Goal: Task Accomplishment & Management: Use online tool/utility

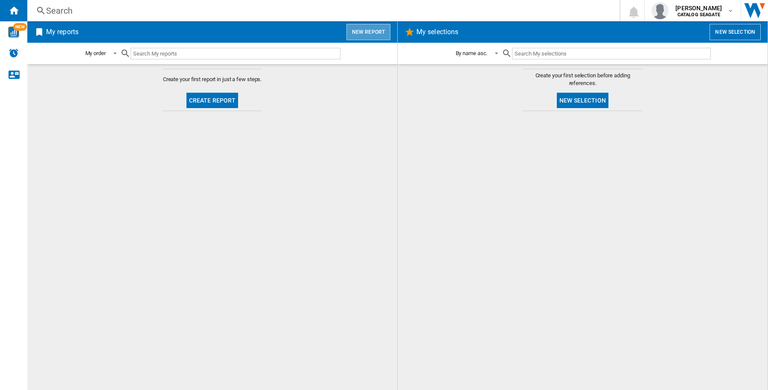
click at [378, 31] on button "New report" at bounding box center [368, 32] width 44 height 16
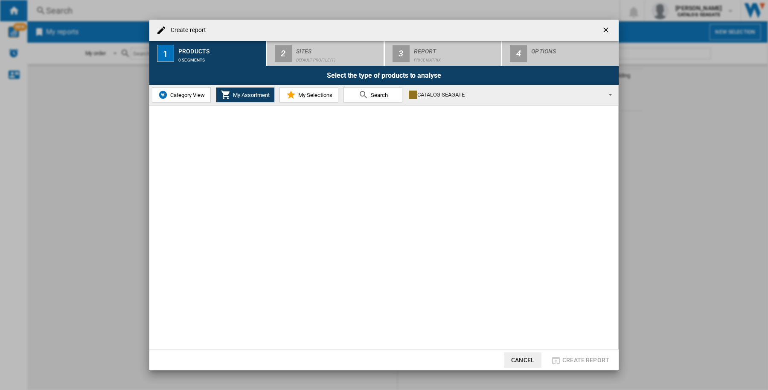
click at [190, 100] on button "Category View" at bounding box center [181, 94] width 59 height 15
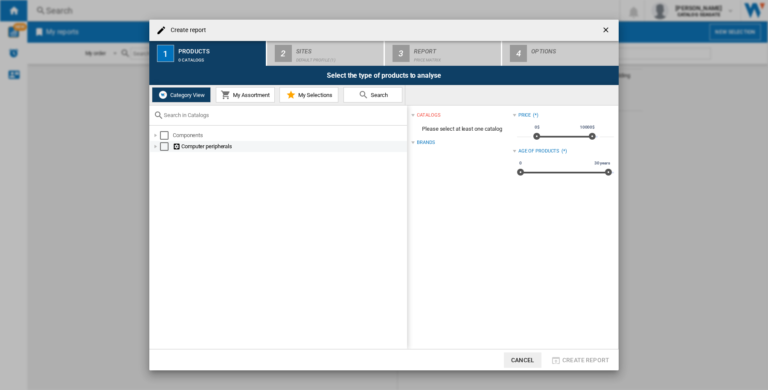
click at [163, 148] on div "Select" at bounding box center [164, 146] width 9 height 9
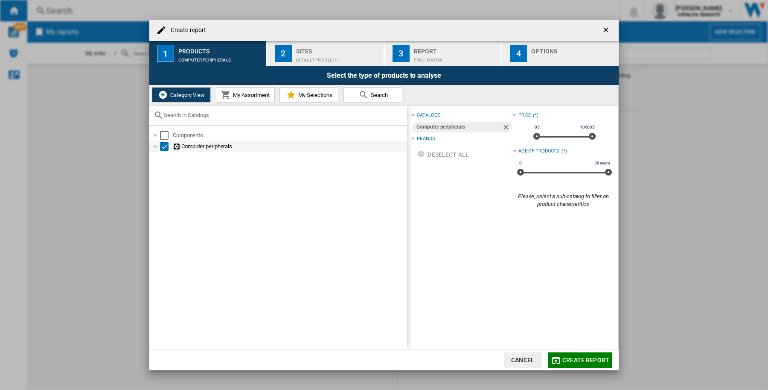
click at [163, 142] on div "Select" at bounding box center [164, 146] width 9 height 9
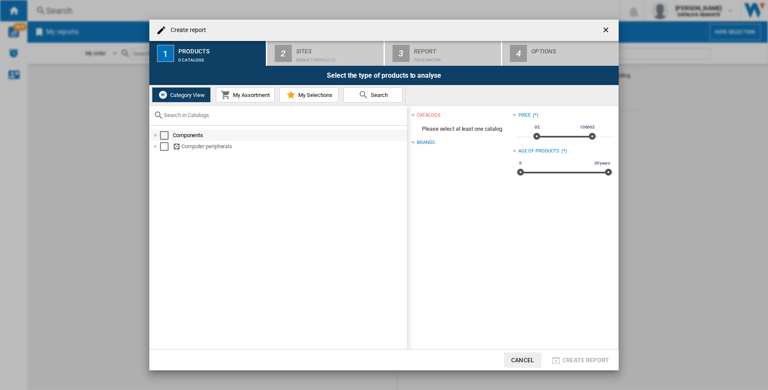
click at [165, 133] on div "Select" at bounding box center [164, 135] width 9 height 9
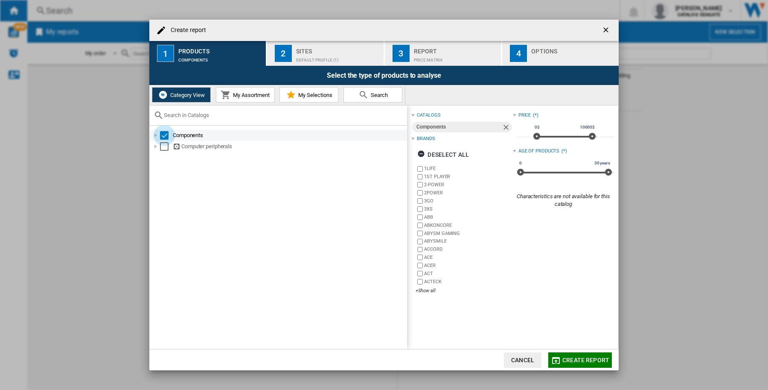
click at [161, 133] on div "Select" at bounding box center [164, 135] width 9 height 9
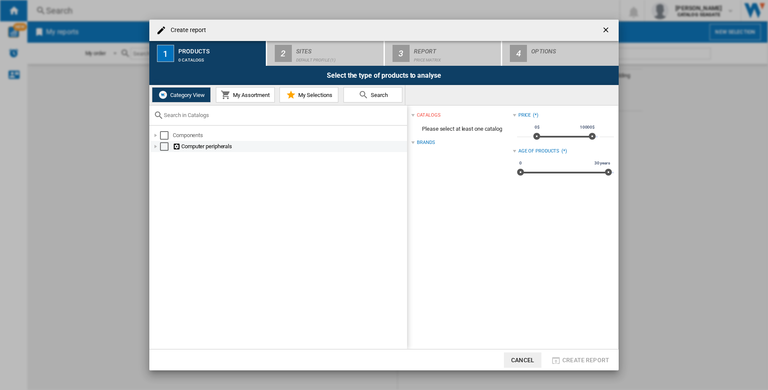
click at [154, 147] on div at bounding box center [155, 146] width 9 height 9
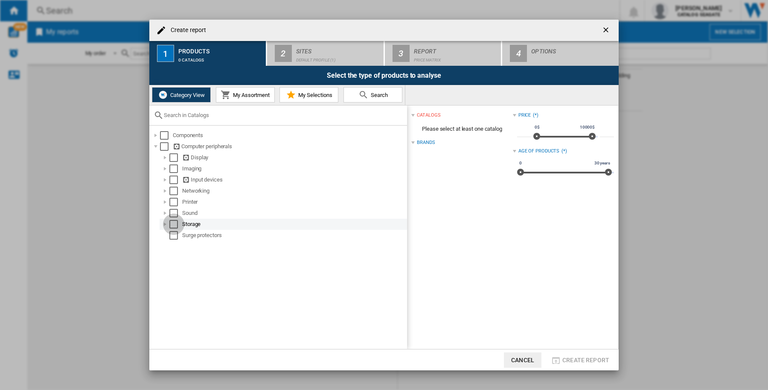
click at [171, 223] on div "Select" at bounding box center [173, 224] width 9 height 9
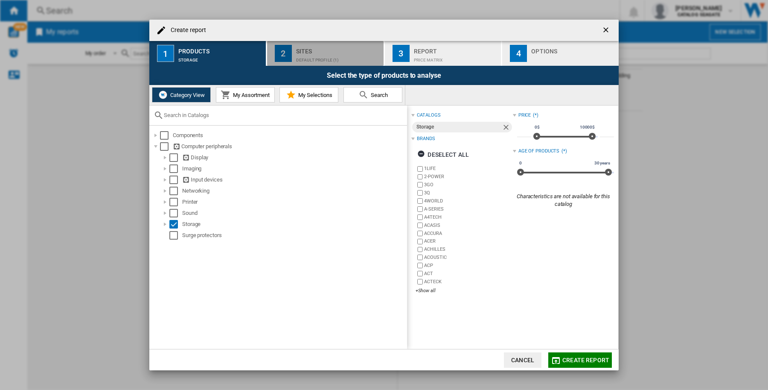
click at [311, 58] on div "Default profile (1)" at bounding box center [338, 57] width 84 height 9
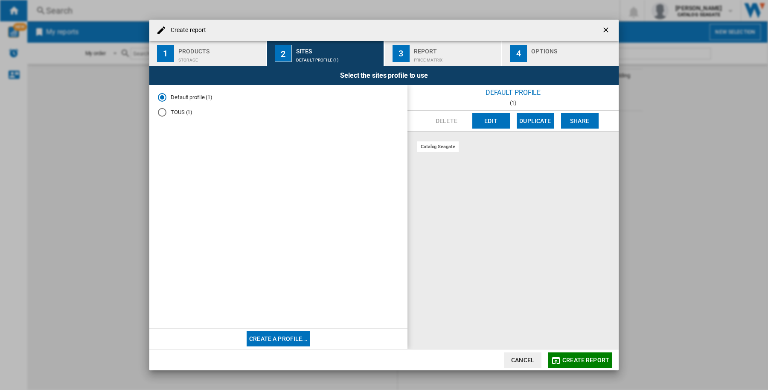
click at [160, 112] on div "TOUS (1)" at bounding box center [162, 112] width 9 height 9
click at [292, 340] on button "Create a profile..." at bounding box center [279, 338] width 64 height 15
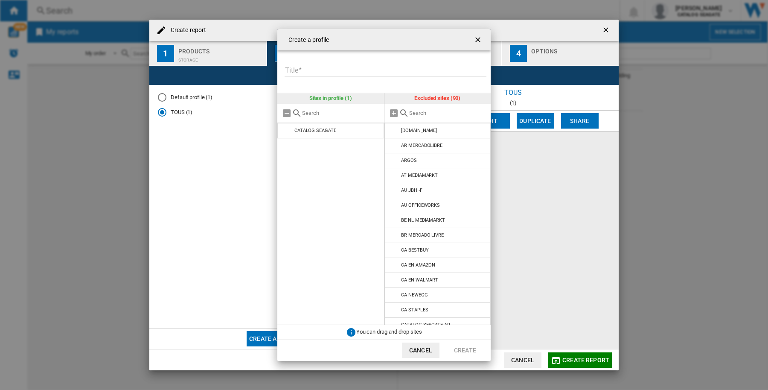
click at [423, 114] on input "text" at bounding box center [448, 113] width 78 height 6
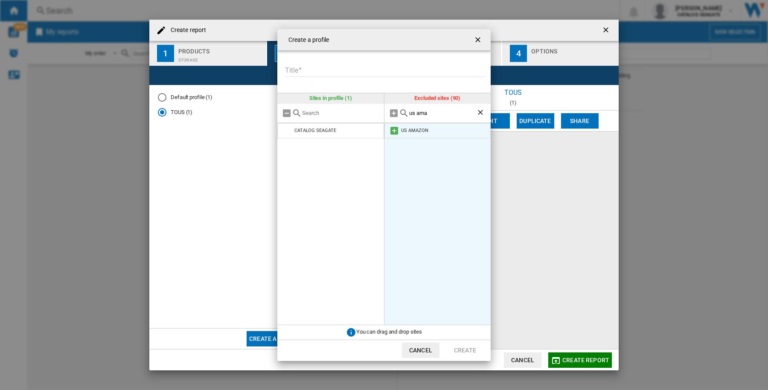
type input "us ama"
click at [393, 133] on md-icon at bounding box center [394, 130] width 10 height 10
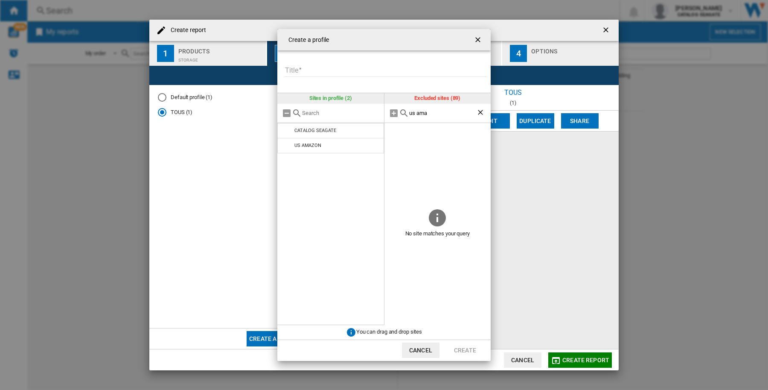
click at [310, 69] on input "Title" at bounding box center [386, 70] width 202 height 13
type input "****"
click at [465, 351] on button "Create" at bounding box center [465, 349] width 38 height 15
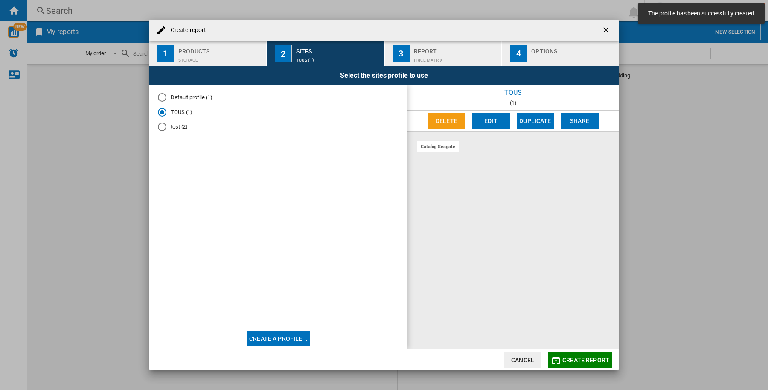
click at [576, 359] on span "Create report" at bounding box center [585, 359] width 47 height 7
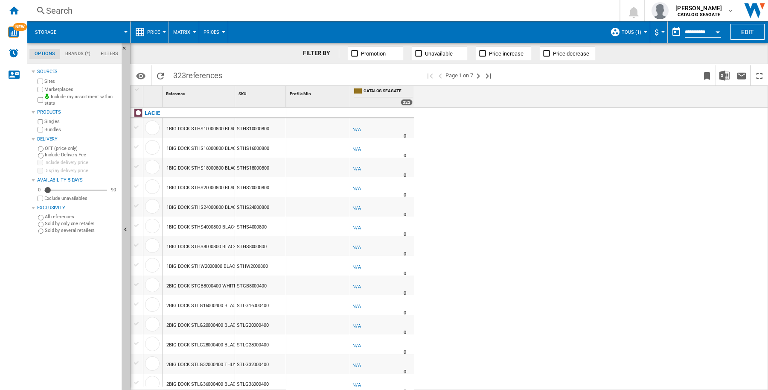
click at [125, 12] on div "Search" at bounding box center [321, 11] width 551 height 12
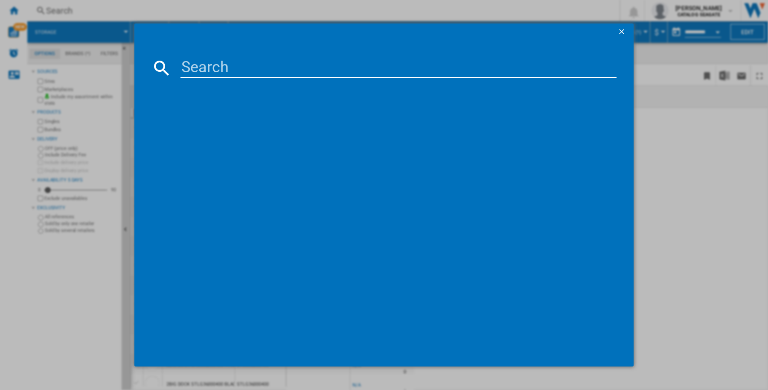
click at [231, 65] on input at bounding box center [398, 68] width 436 height 20
type input "ST28000NT000"
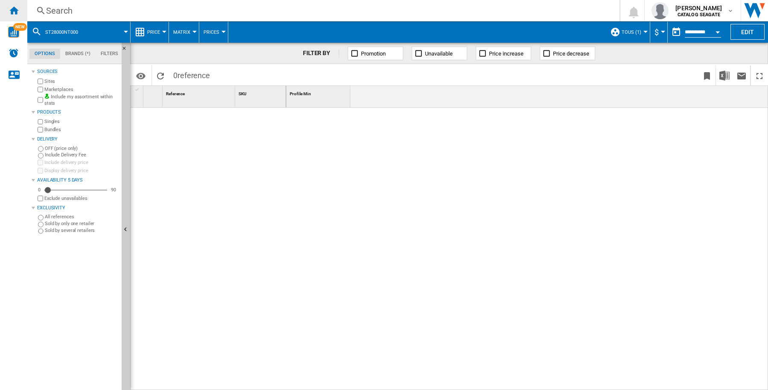
click at [16, 9] on ng-md-icon "Home" at bounding box center [14, 10] width 10 height 10
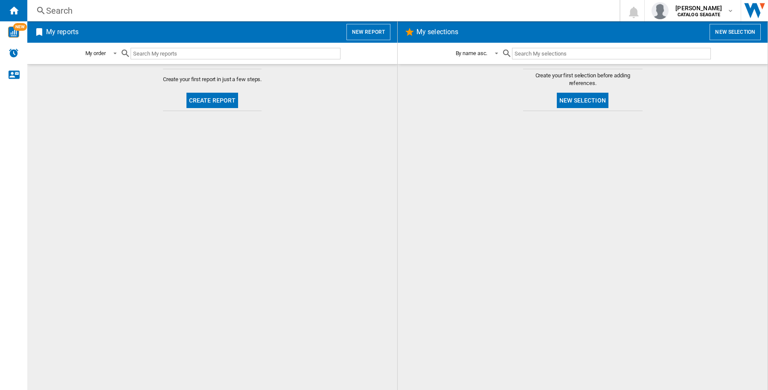
click at [148, 14] on div "Search" at bounding box center [321, 11] width 551 height 12
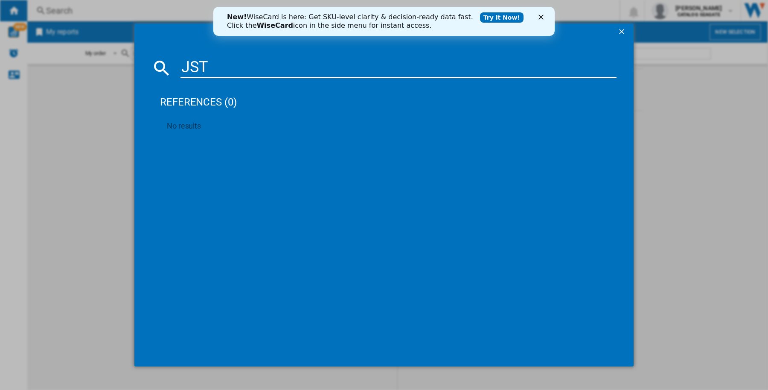
click at [214, 67] on input "JST" at bounding box center [398, 68] width 436 height 20
paste input "SEAGATE IRONWOLF PRO ST28000NT000 3.5" SATA III 28TB 7200 512MB"
type input "SEAGATE IRONWOLF PRO ST28000NT000 3.5" SATA III 28TB 7200 512MB"
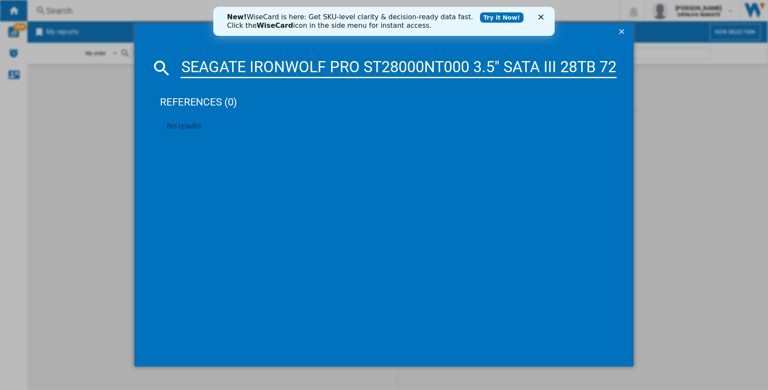
scroll to position [0, 73]
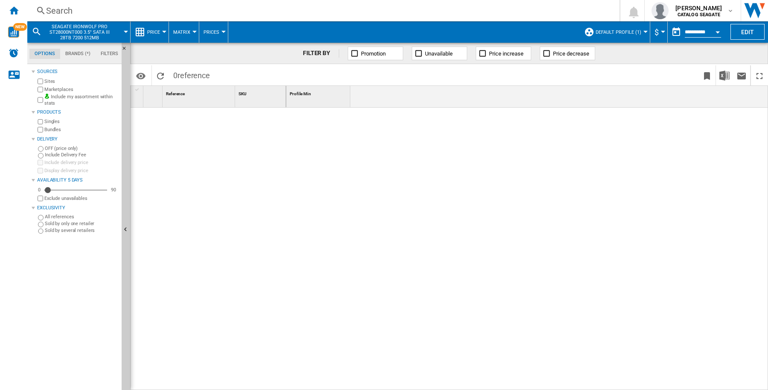
click at [645, 29] on md-menu "Default profile (1) Default profile (1) TOUS (1) test (2) Edit "Default profile…" at bounding box center [615, 31] width 70 height 21
click at [643, 31] on div at bounding box center [645, 32] width 4 height 2
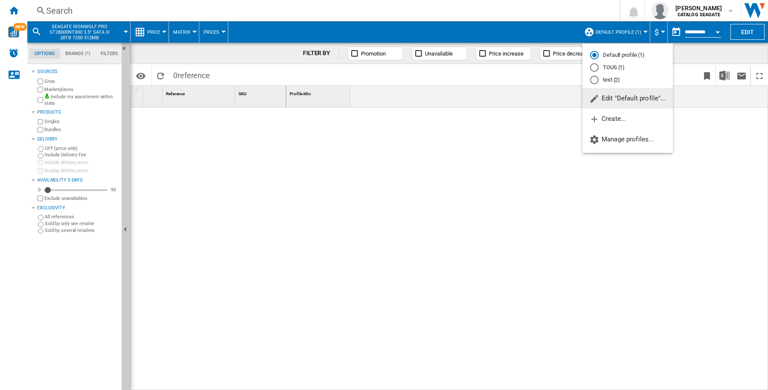
click at [613, 80] on md-radio-button "test (2)" at bounding box center [627, 80] width 75 height 8
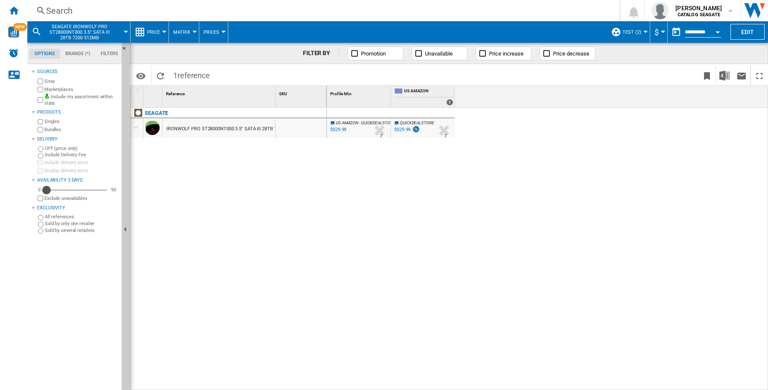
click at [47, 189] on div "Availability" at bounding box center [46, 190] width 9 height 9
drag, startPoint x: 46, startPoint y: 190, endPoint x: 50, endPoint y: 192, distance: 4.8
click at [50, 192] on div "Availability" at bounding box center [50, 190] width 9 height 9
